Goal: Communication & Community: Participate in discussion

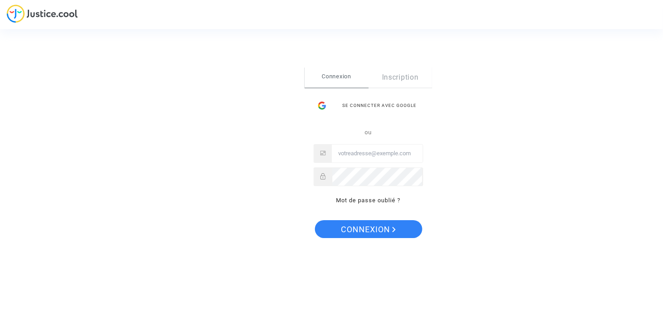
click at [373, 156] on input "Email" at bounding box center [377, 154] width 91 height 18
click at [380, 153] on input "Email" at bounding box center [377, 154] width 91 height 18
click at [349, 105] on div "Se connecter avec Google" at bounding box center [369, 106] width 110 height 18
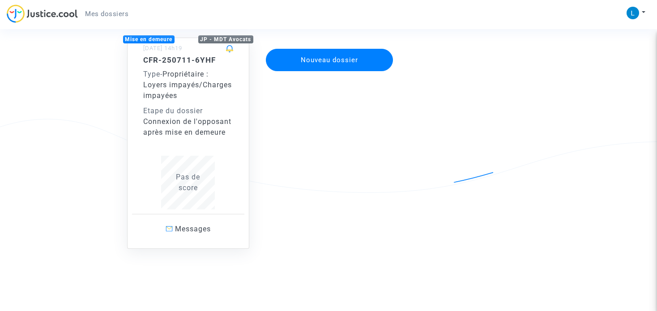
scroll to position [34, 0]
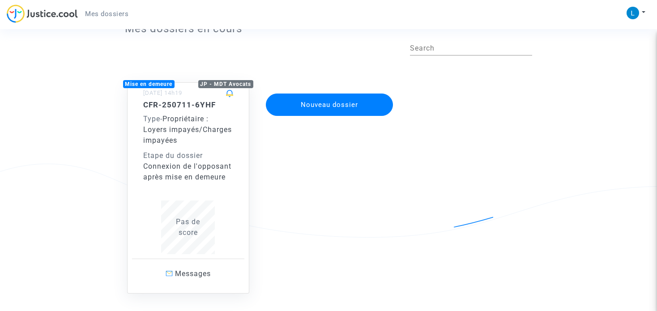
click at [180, 139] on div "Type - Propriétaire : Loyers impayés/Charges impayées" at bounding box center [188, 130] width 90 height 32
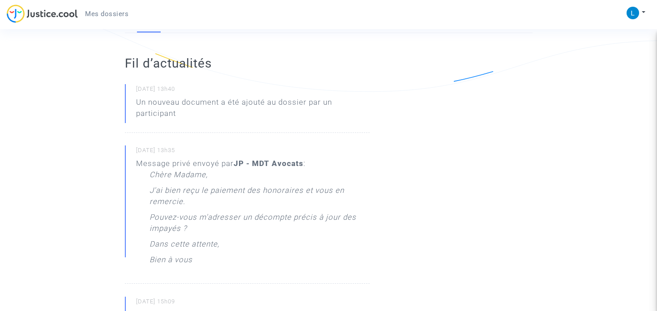
scroll to position [90, 0]
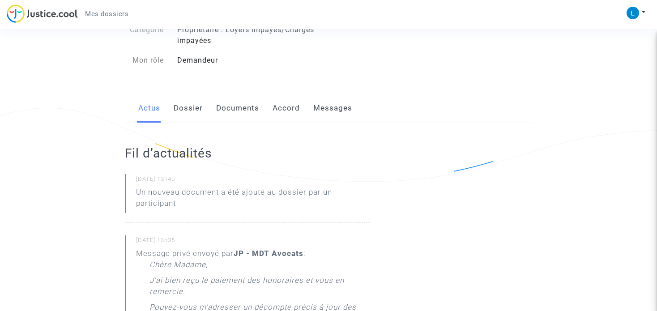
click at [247, 112] on link "Documents" at bounding box center [237, 109] width 43 height 30
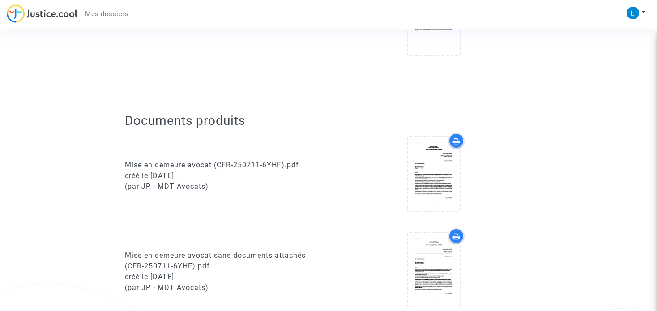
scroll to position [134, 0]
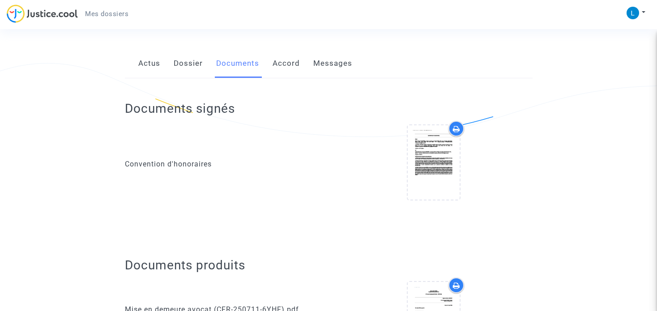
click at [318, 61] on link "Messages" at bounding box center [332, 64] width 39 height 30
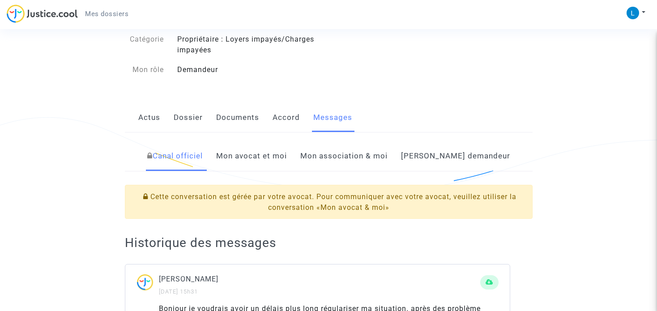
scroll to position [79, 0]
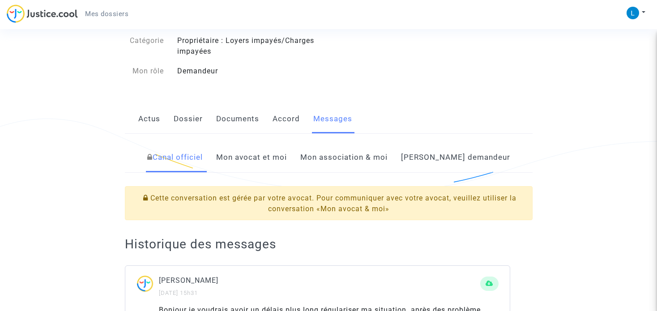
click at [235, 116] on link "Documents" at bounding box center [237, 119] width 43 height 30
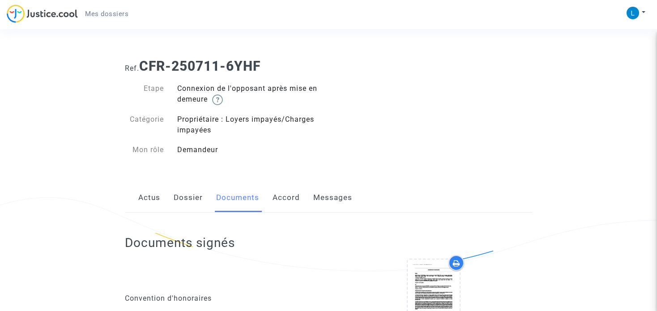
click at [144, 199] on link "Actus" at bounding box center [149, 198] width 22 height 30
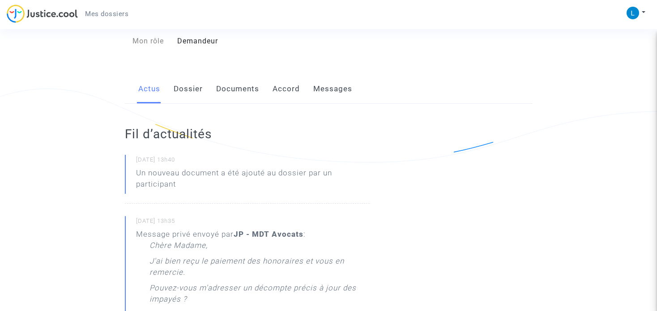
scroll to position [36, 0]
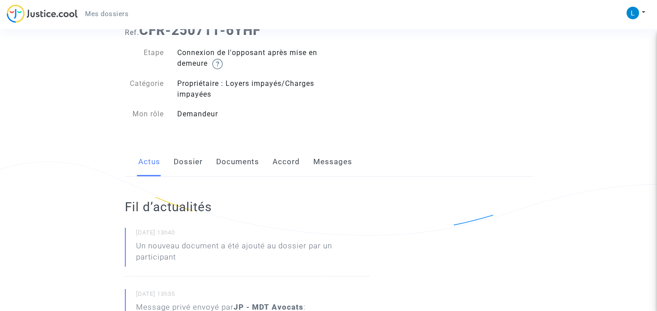
click at [196, 164] on link "Dossier" at bounding box center [188, 162] width 29 height 30
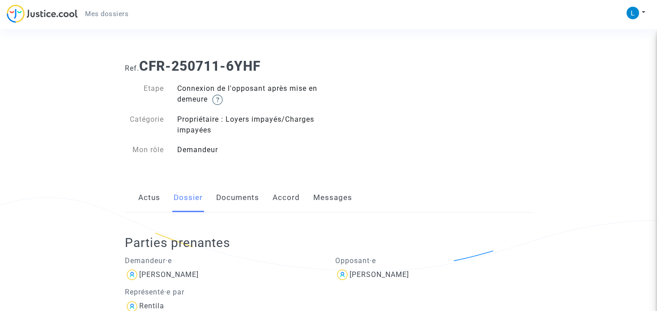
click at [247, 199] on link "Documents" at bounding box center [237, 198] width 43 height 30
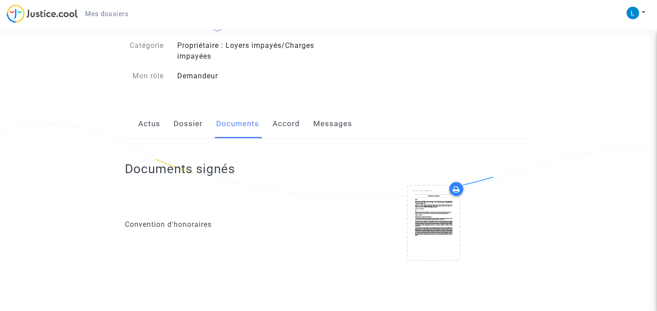
scroll to position [18, 0]
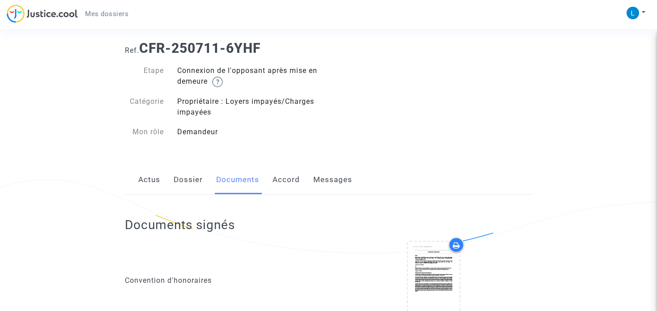
click at [195, 179] on link "Dossier" at bounding box center [188, 180] width 29 height 30
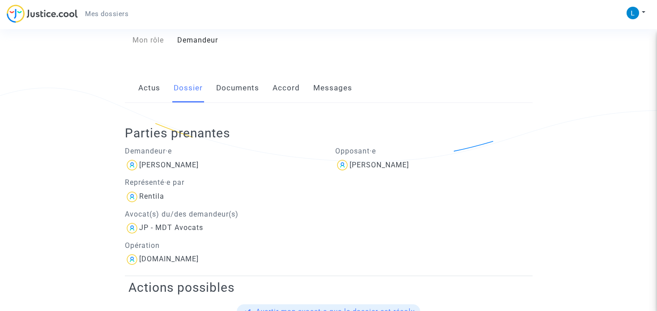
scroll to position [109, 0]
click at [247, 93] on link "Documents" at bounding box center [237, 89] width 43 height 30
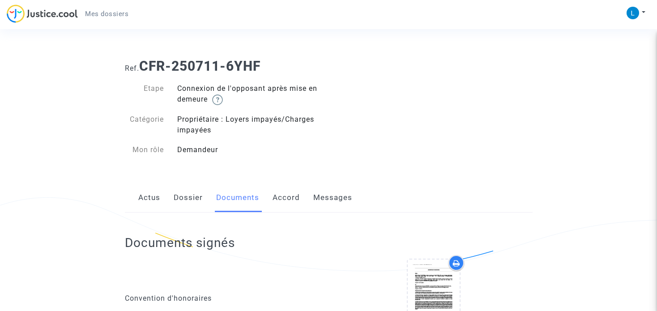
click at [149, 201] on link "Actus" at bounding box center [149, 198] width 22 height 30
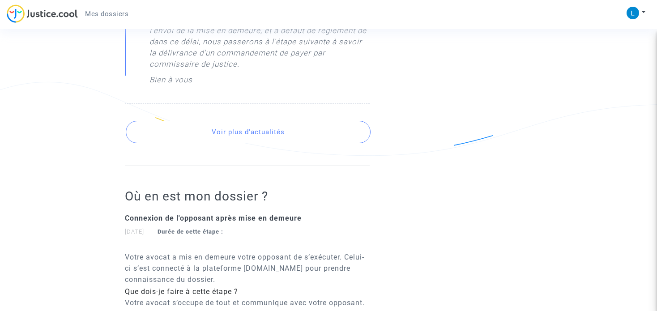
scroll to position [841, 0]
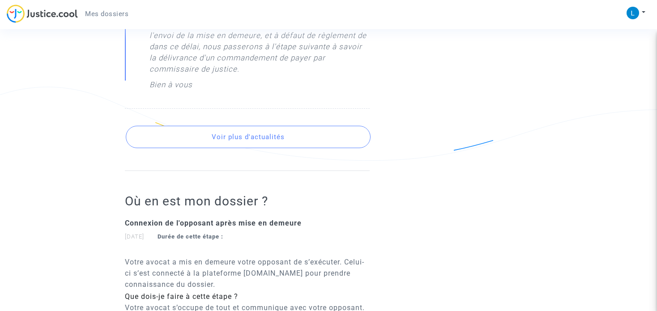
click at [247, 143] on button "Voir plus d'actualités" at bounding box center [248, 137] width 245 height 22
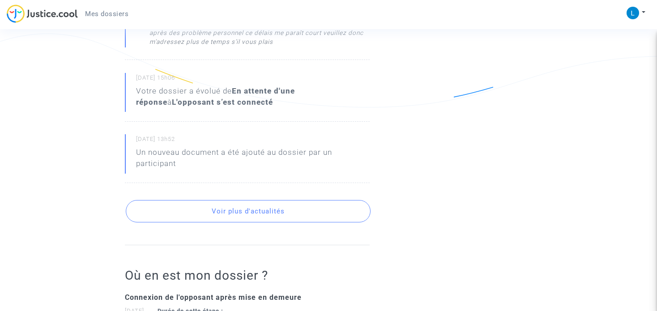
scroll to position [1244, 0]
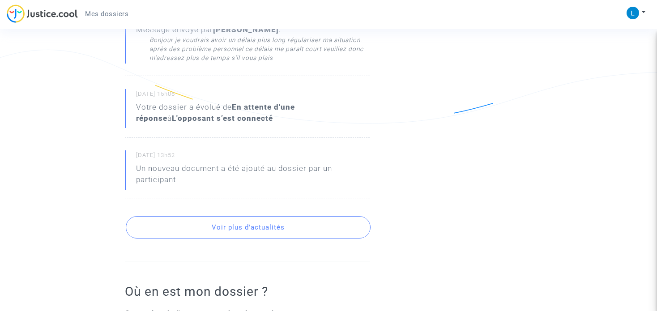
click at [290, 228] on button "Voir plus d'actualités" at bounding box center [248, 227] width 245 height 22
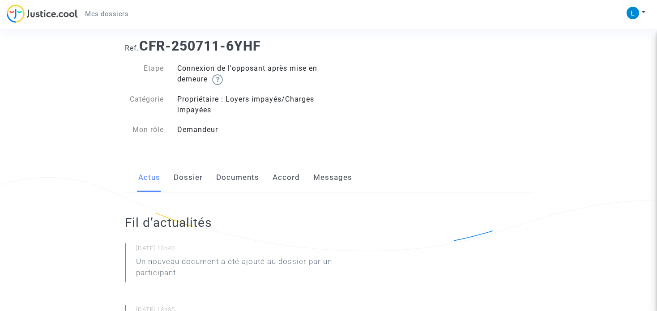
scroll to position [0, 0]
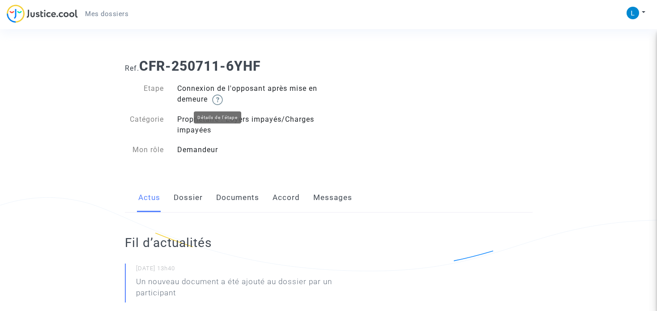
click at [218, 101] on img at bounding box center [217, 99] width 11 height 11
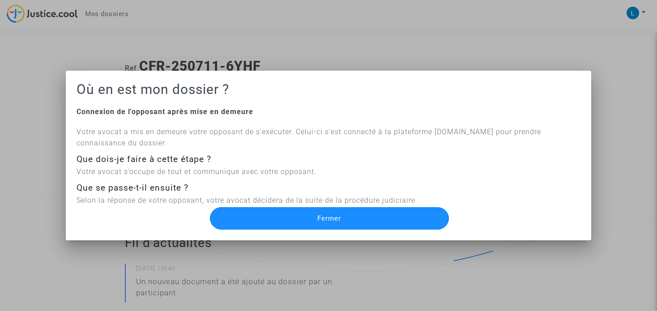
click at [375, 223] on button "Fermer" at bounding box center [329, 218] width 239 height 22
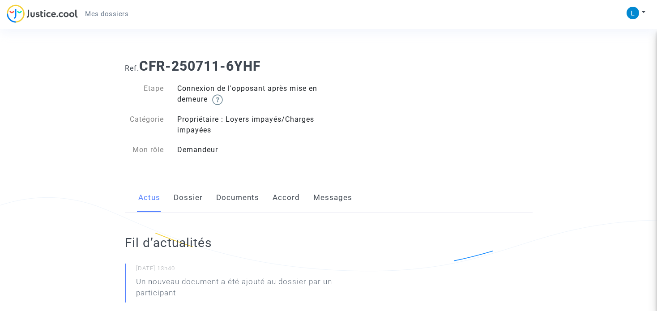
click at [187, 199] on link "Dossier" at bounding box center [188, 198] width 29 height 30
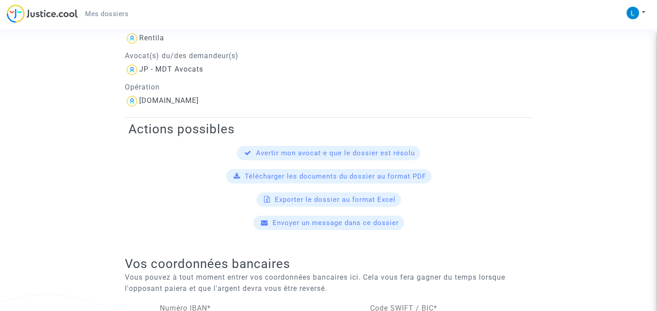
scroll to position [269, 0]
click at [321, 224] on span "Envoyer un message dans ce dossier" at bounding box center [336, 222] width 126 height 8
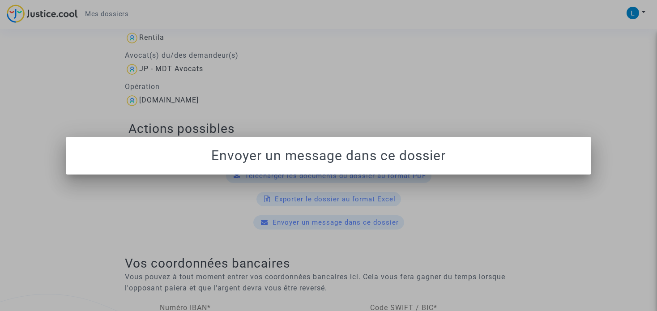
scroll to position [0, 0]
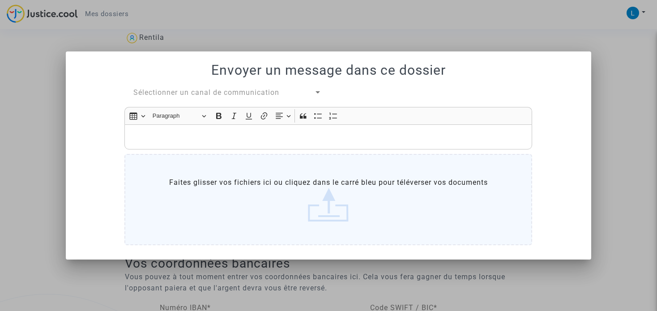
click at [255, 187] on label "Faites glisser vos fichiers ici ou cliquez dans le carré bleu pour téléverser v…" at bounding box center [328, 199] width 408 height 91
click at [331, 192] on label "Faites glisser vos fichiers ici ou cliquez dans le carré bleu pour téléverser v…" at bounding box center [328, 199] width 408 height 91
click at [0, 0] on input "Faites glisser vos fichiers ici ou cliquez dans le carré bleu pour téléverser v…" at bounding box center [0, 0] width 0 height 0
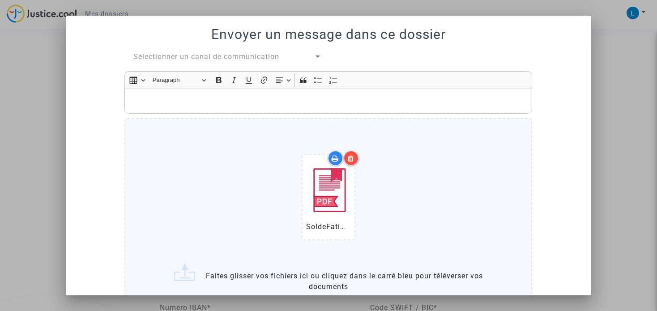
click at [284, 107] on div "Rich Text Editor, main" at bounding box center [328, 101] width 408 height 25
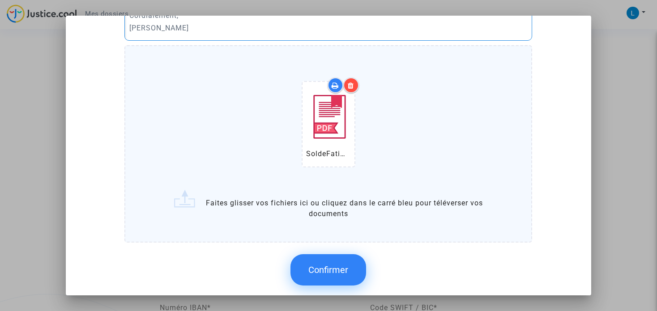
scroll to position [131, 0]
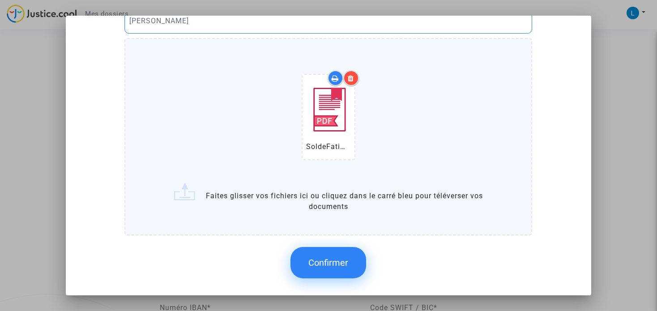
click at [324, 258] on span "Confirmer" at bounding box center [328, 262] width 40 height 11
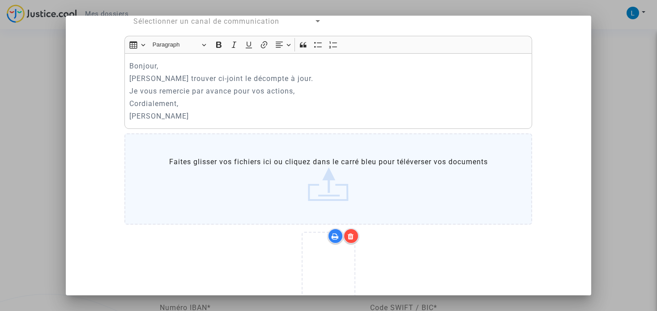
scroll to position [0, 0]
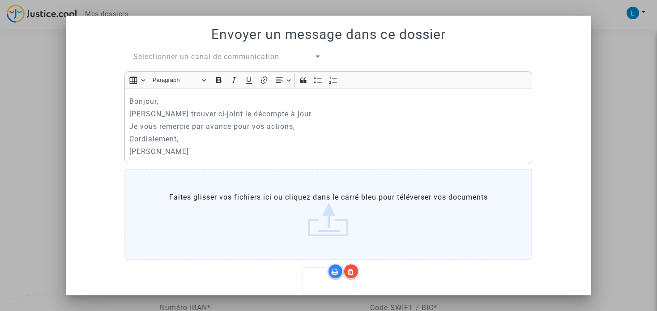
click at [322, 139] on p "Cordialement," at bounding box center [328, 138] width 398 height 11
click at [262, 57] on span "Sélectionner un canal de communication" at bounding box center [206, 56] width 146 height 9
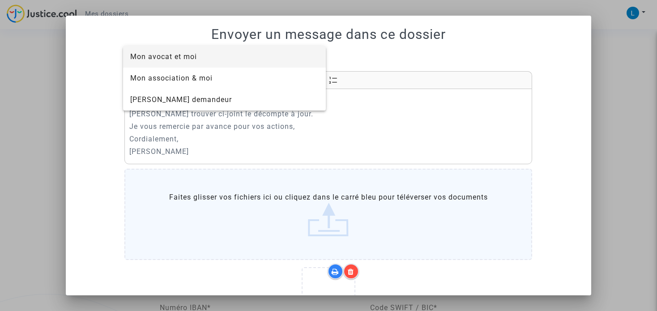
click at [252, 59] on span "Mon avocat et moi" at bounding box center [224, 56] width 188 height 21
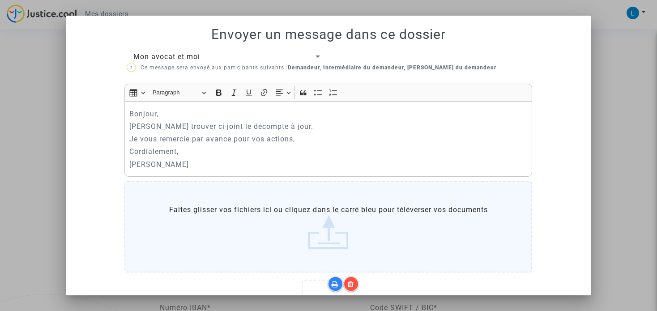
click at [371, 68] on b "Demandeur, Intermédiaire du demandeur, [PERSON_NAME] du demandeur" at bounding box center [392, 67] width 209 height 6
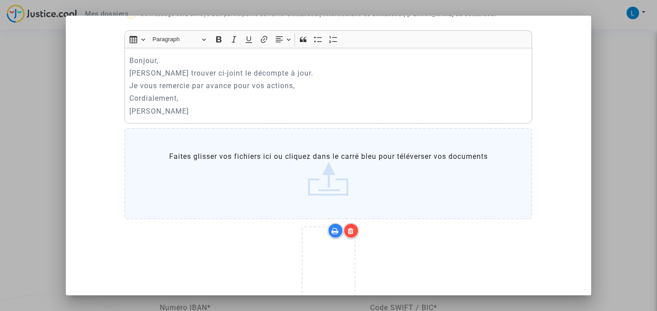
scroll to position [106, 0]
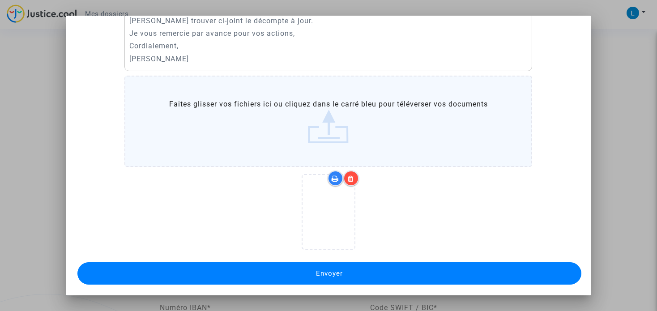
click at [329, 265] on button "Envoyer" at bounding box center [329, 273] width 504 height 22
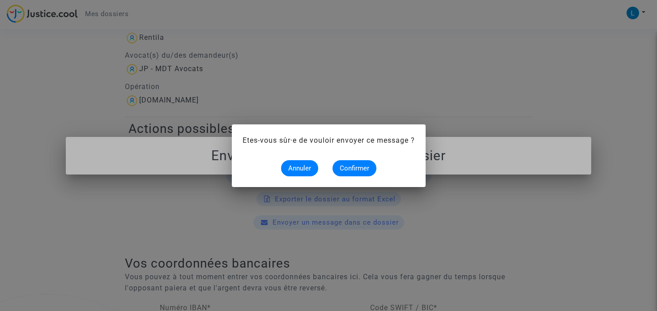
scroll to position [0, 0]
click at [356, 169] on span "Confirmer" at bounding box center [355, 168] width 30 height 8
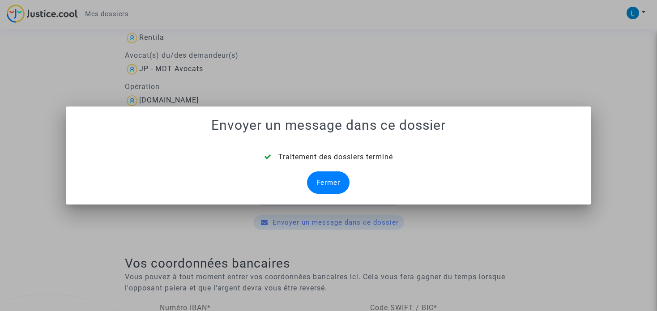
click at [337, 176] on div "Fermer" at bounding box center [328, 182] width 43 height 22
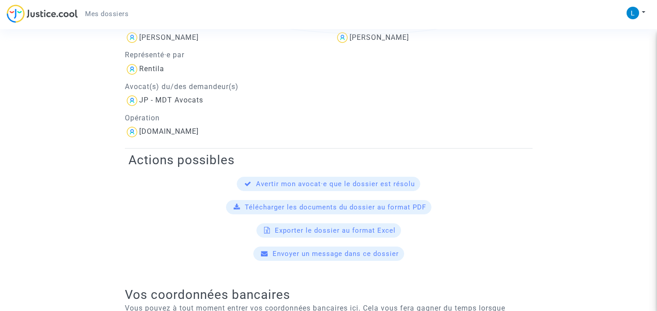
scroll to position [109, 0]
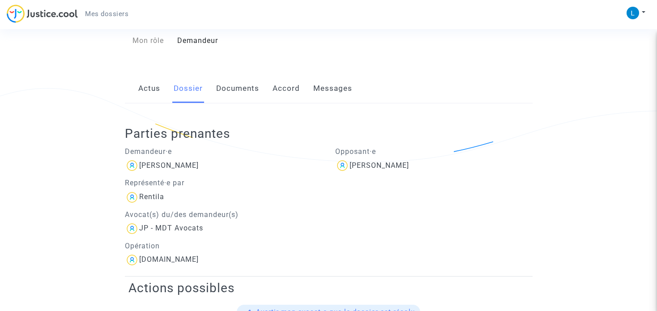
click at [341, 88] on link "Messages" at bounding box center [332, 89] width 39 height 30
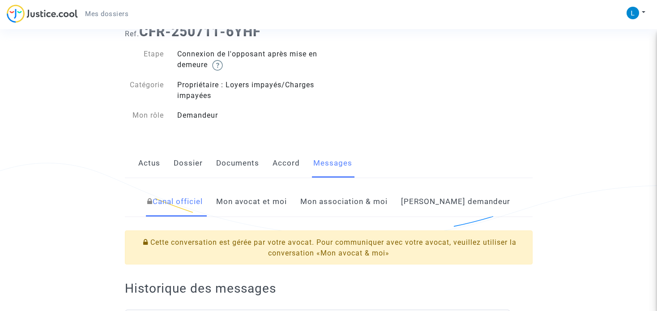
scroll to position [34, 0]
click at [273, 202] on link "Mon avocat et moi" at bounding box center [251, 203] width 71 height 30
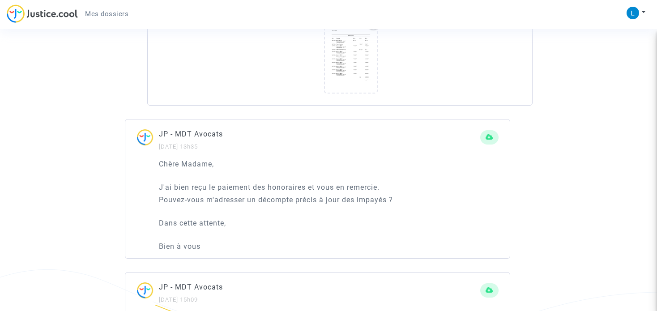
scroll to position [661, 0]
